Goal: Task Accomplishment & Management: Use online tool/utility

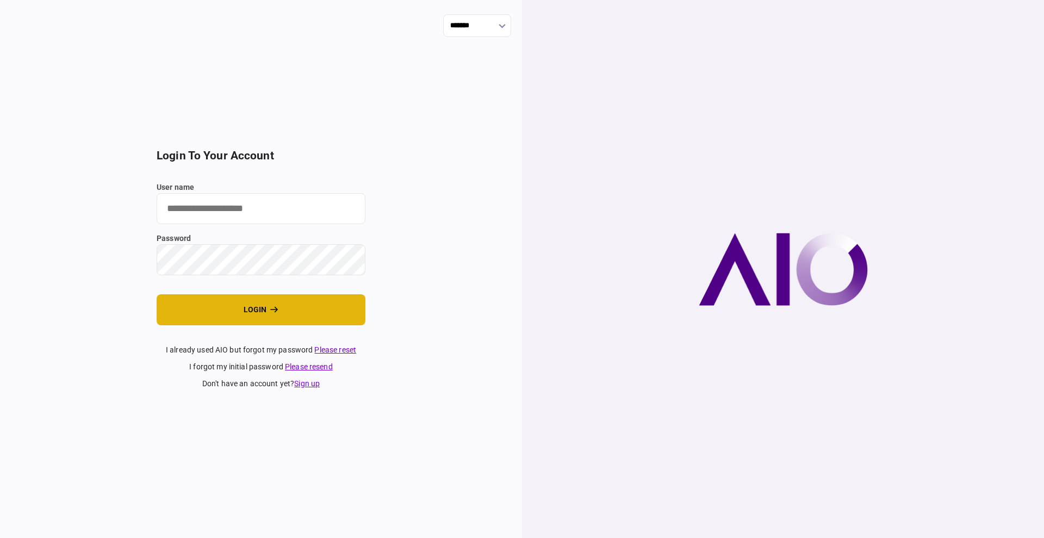
type input "****"
click at [232, 310] on button "login" at bounding box center [261, 309] width 209 height 31
